Goal: Transaction & Acquisition: Download file/media

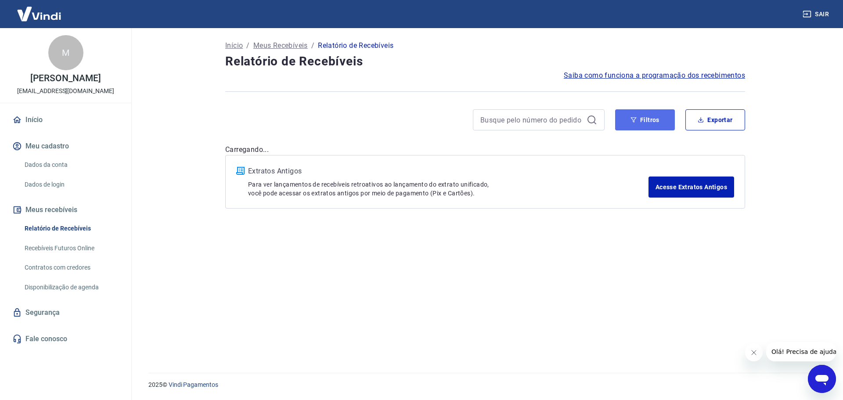
click at [646, 118] on button "Filtros" at bounding box center [645, 119] width 60 height 21
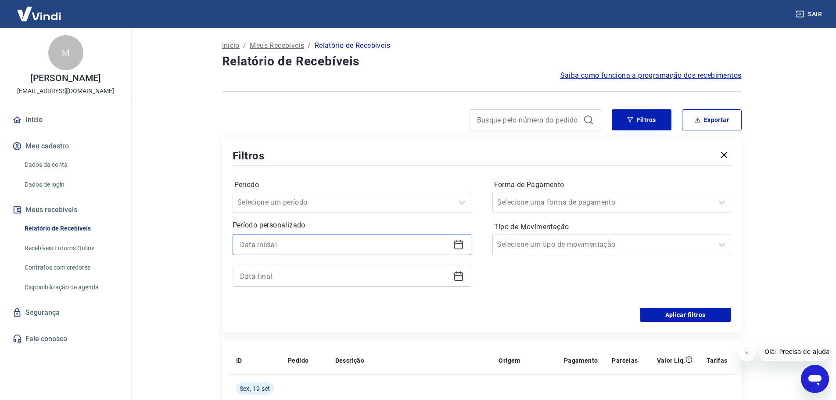
click at [276, 241] on input at bounding box center [345, 244] width 210 height 13
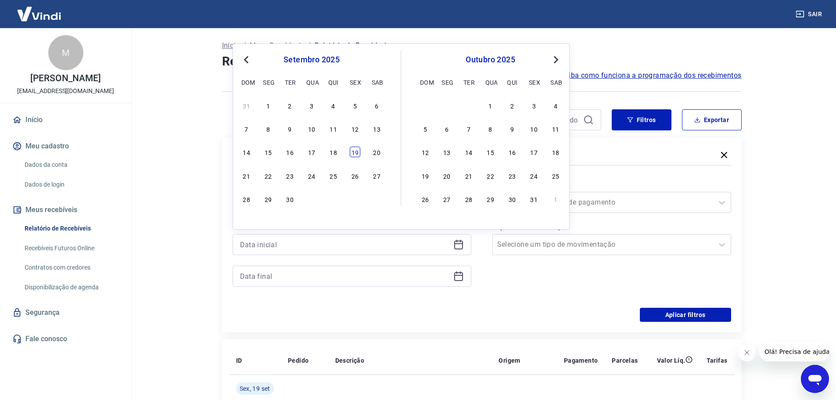
click at [357, 151] on div "19" at bounding box center [355, 152] width 11 height 11
type input "[DATE]"
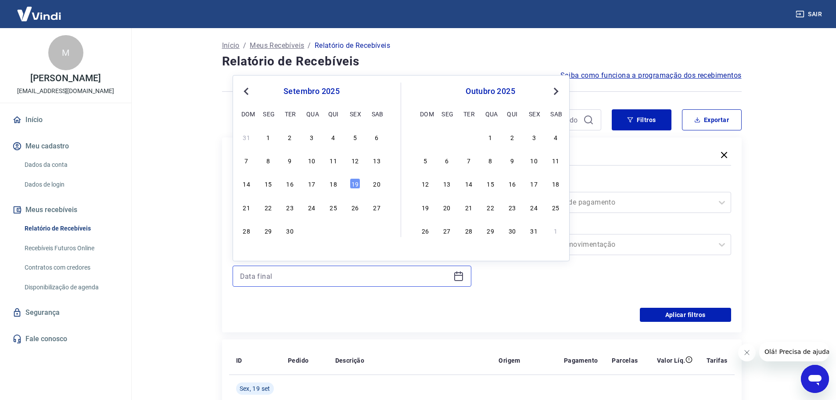
click at [257, 277] on input at bounding box center [345, 275] width 210 height 13
click at [350, 179] on div "19" at bounding box center [355, 183] width 11 height 11
type input "[DATE]"
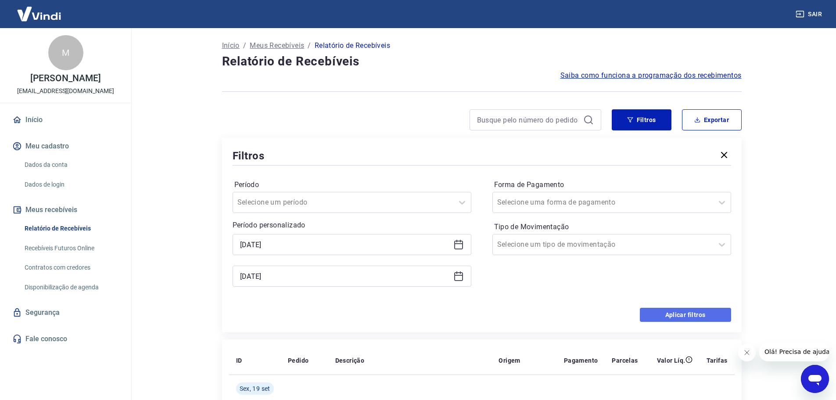
click at [685, 312] on button "Aplicar filtros" at bounding box center [685, 315] width 91 height 14
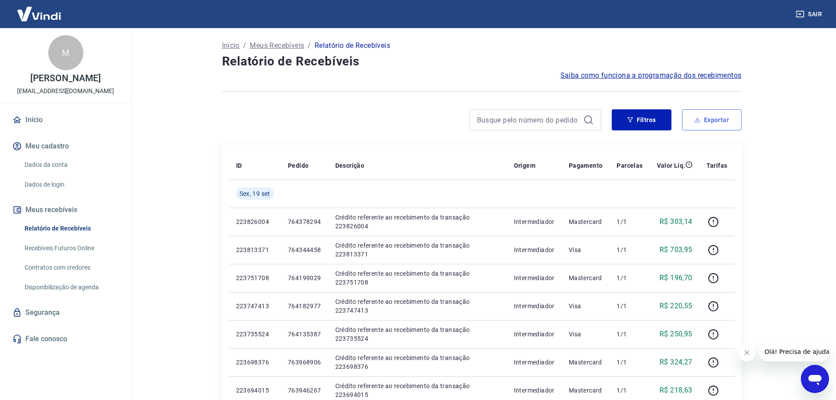
click at [711, 122] on button "Exportar" at bounding box center [712, 119] width 60 height 21
type input "[DATE]"
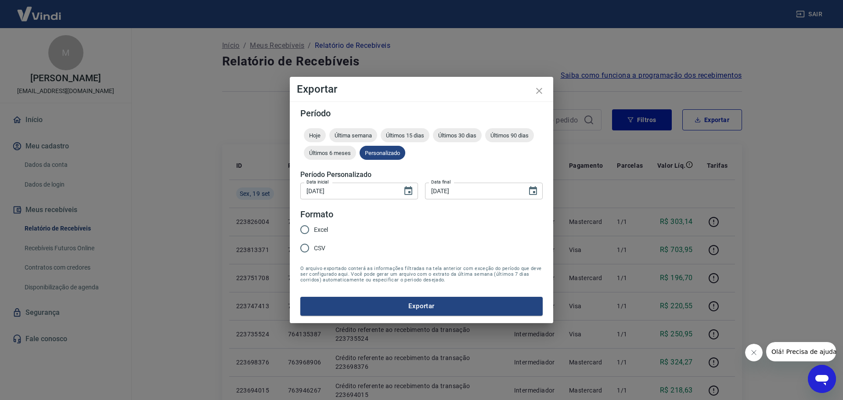
click at [319, 225] on span "Excel" at bounding box center [321, 229] width 14 height 9
click at [314, 225] on input "Excel" at bounding box center [304, 229] width 18 height 18
radio input "true"
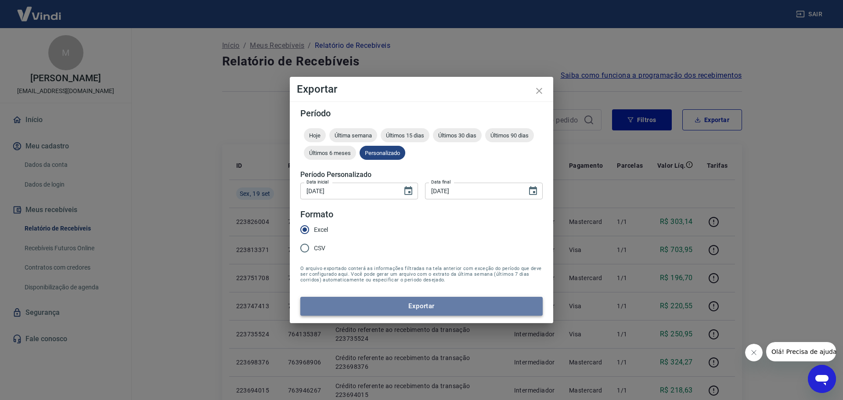
click at [389, 306] on button "Exportar" at bounding box center [421, 306] width 242 height 18
